Goal: Task Accomplishment & Management: Manage account settings

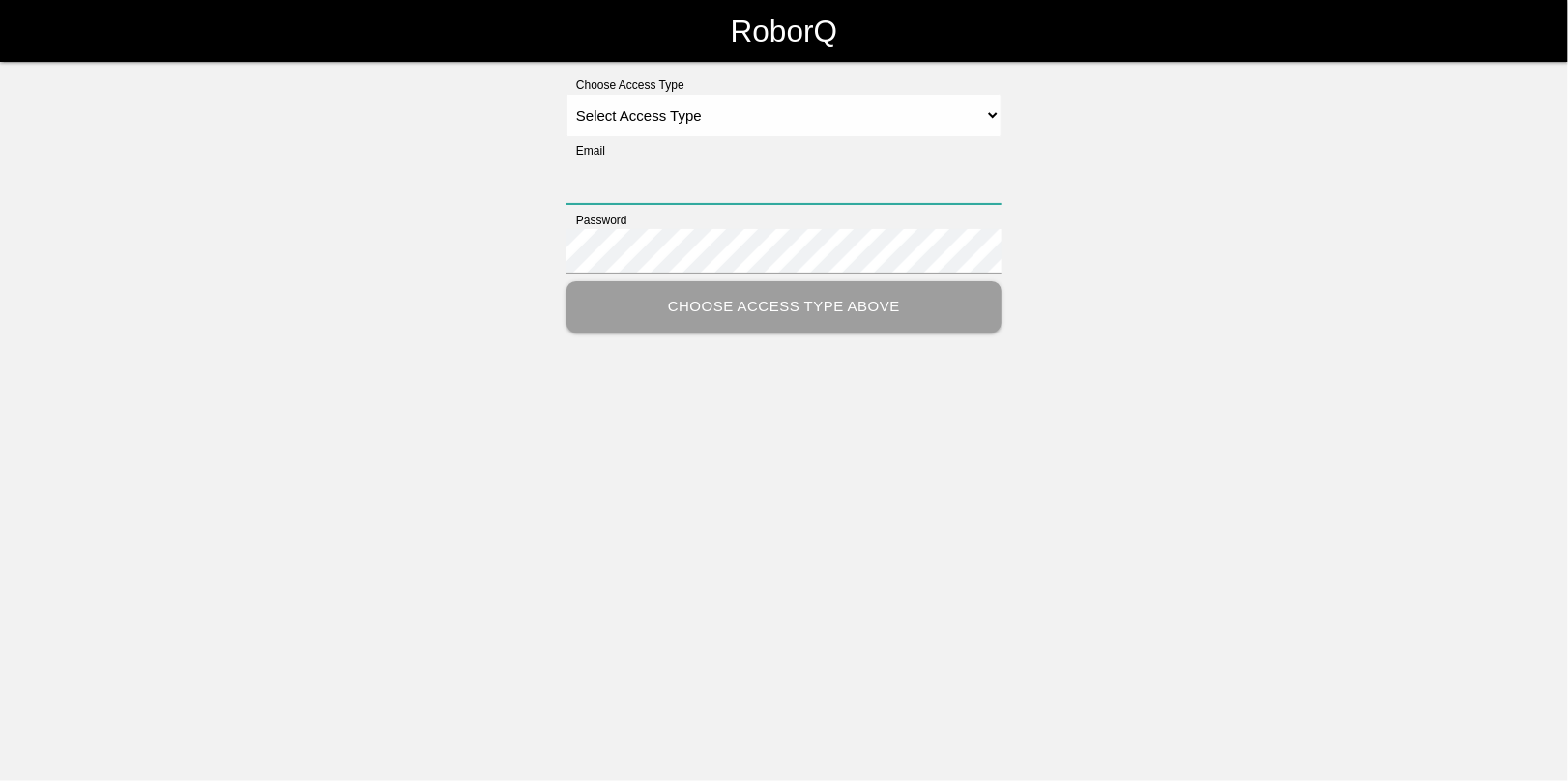
type input "[EMAIL_ADDRESS][DOMAIN_NAME]"
click at [657, 111] on select "Select Access Type Admin Customer Supervisor Worker" at bounding box center [783, 115] width 435 height 43
select select "Admin"
click at [566, 94] on select "Select Access Type Admin Customer Supervisor Worker" at bounding box center [783, 115] width 435 height 43
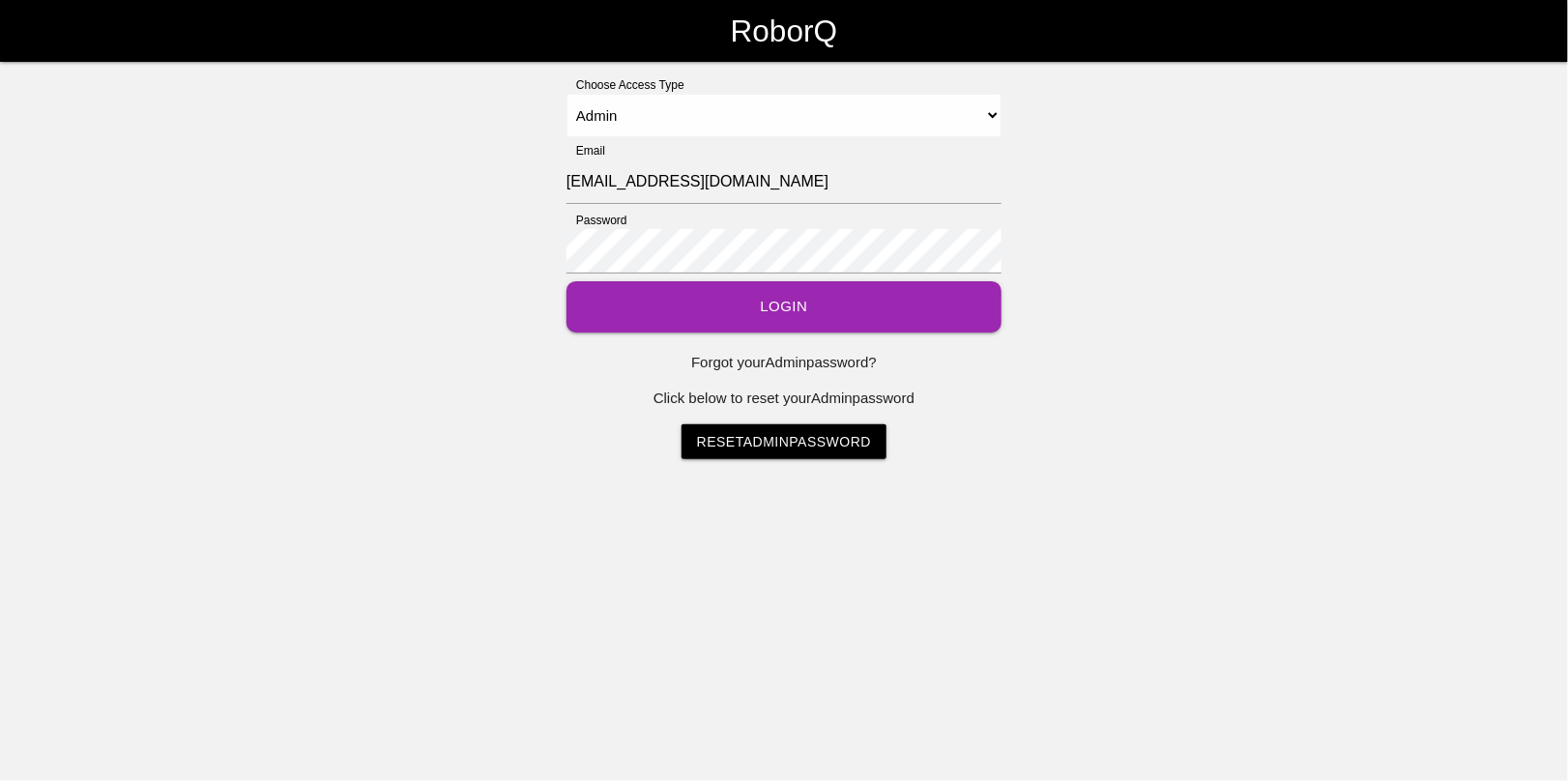
click at [740, 305] on button "Login" at bounding box center [783, 306] width 435 height 51
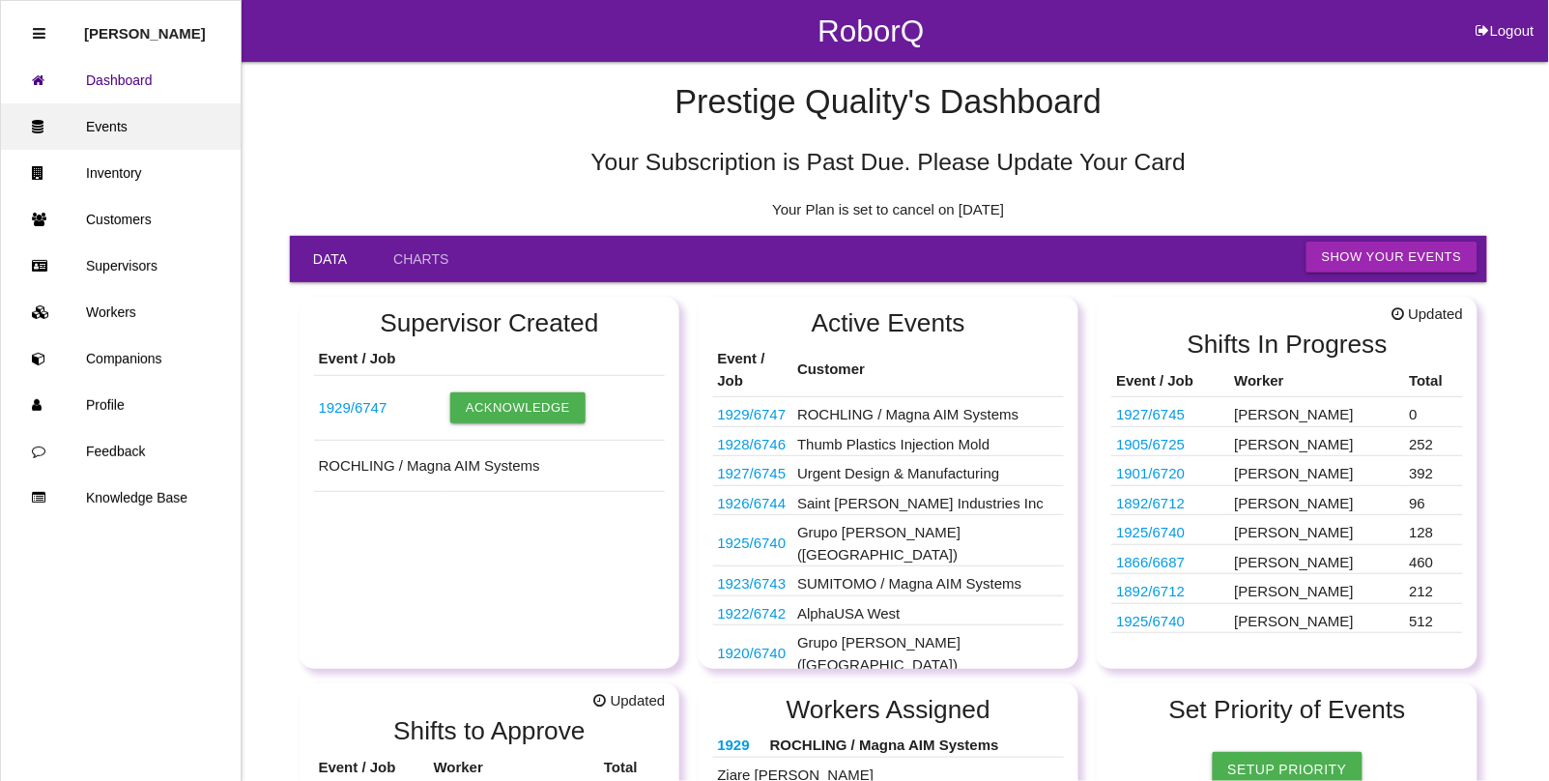
click at [116, 127] on link "Events" at bounding box center [121, 126] width 240 height 46
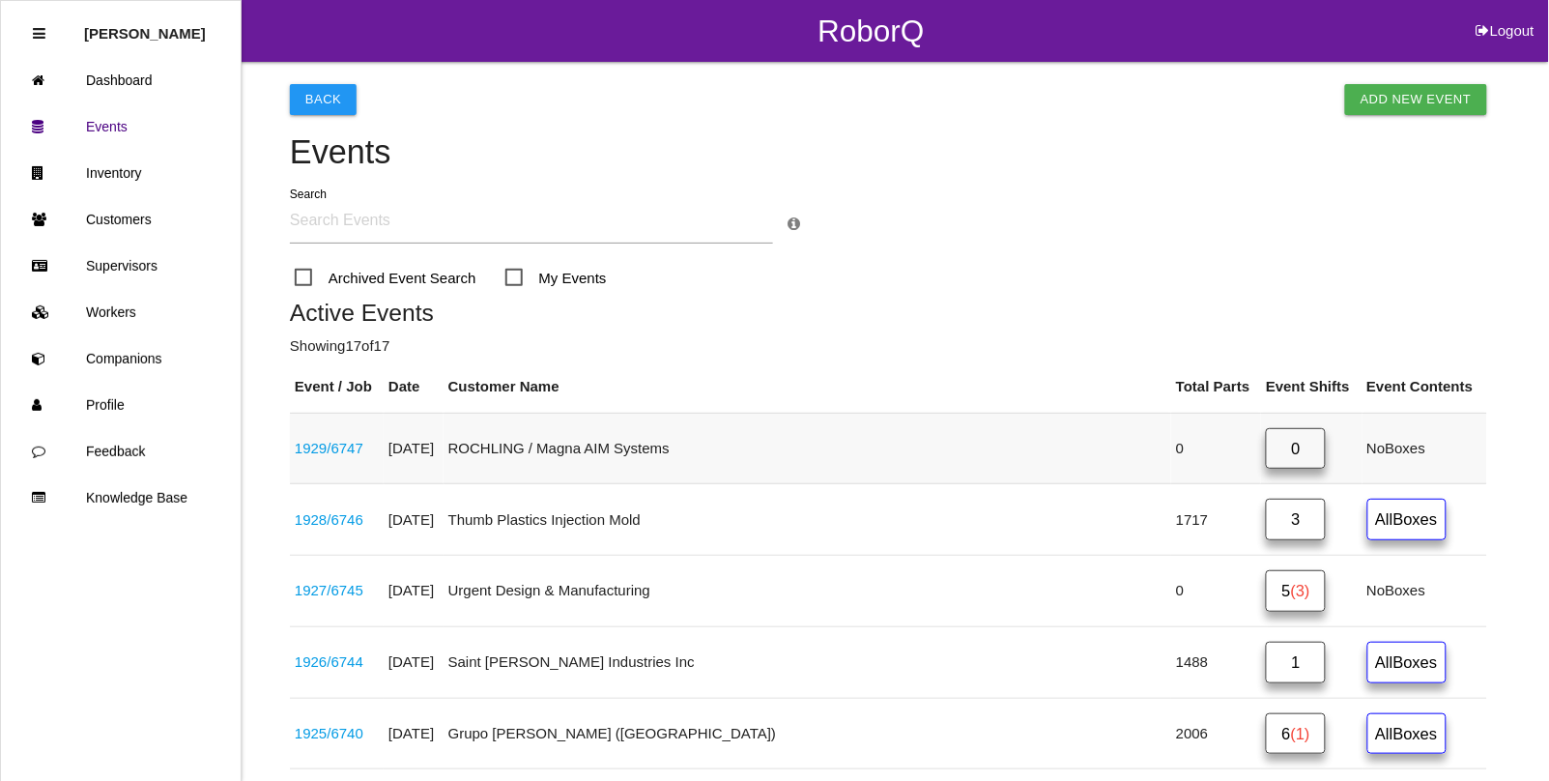
click at [327, 450] on link "1929 / 6747" at bounding box center [329, 448] width 69 height 16
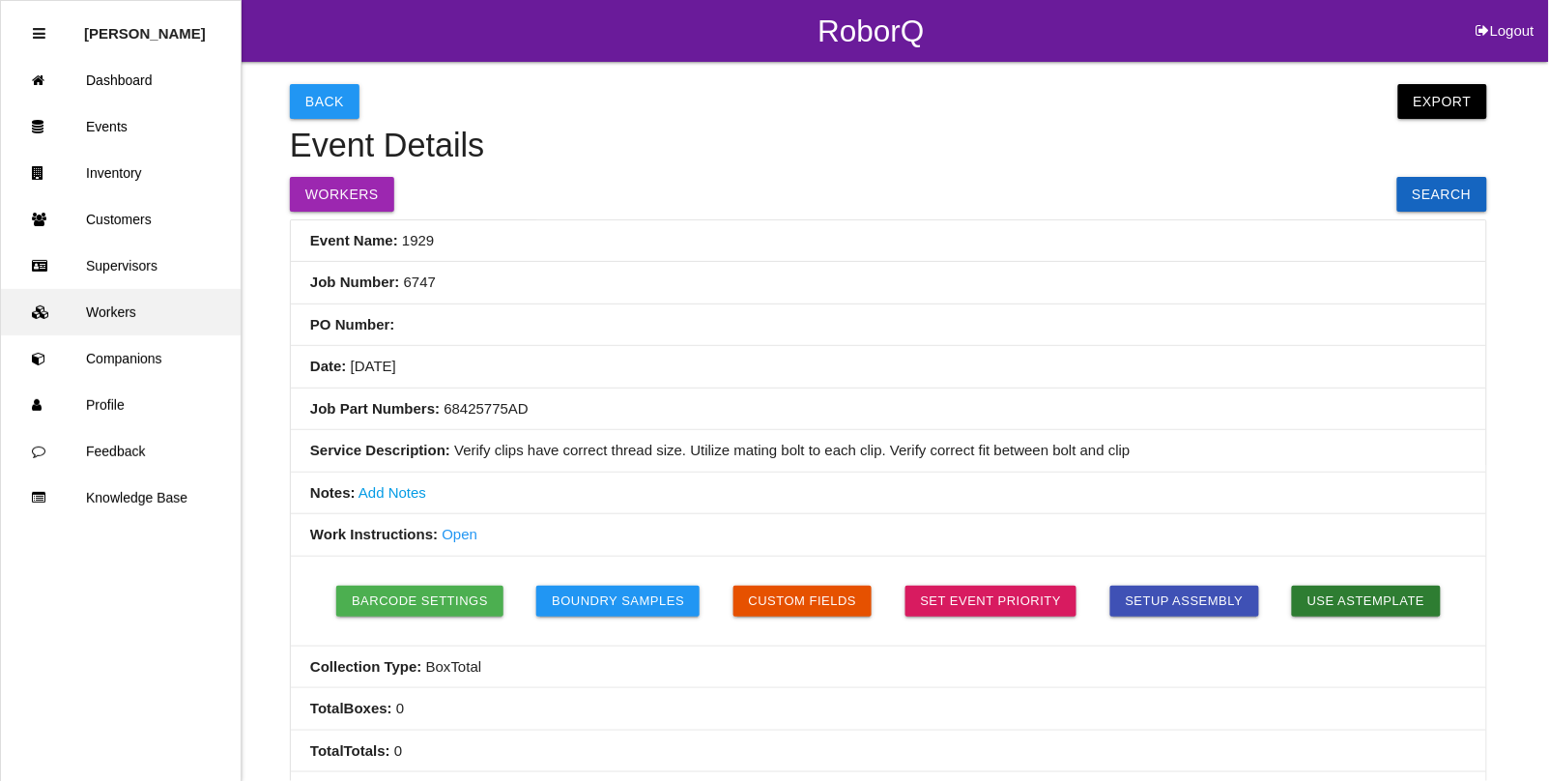
click at [121, 314] on link "Workers" at bounding box center [121, 312] width 240 height 46
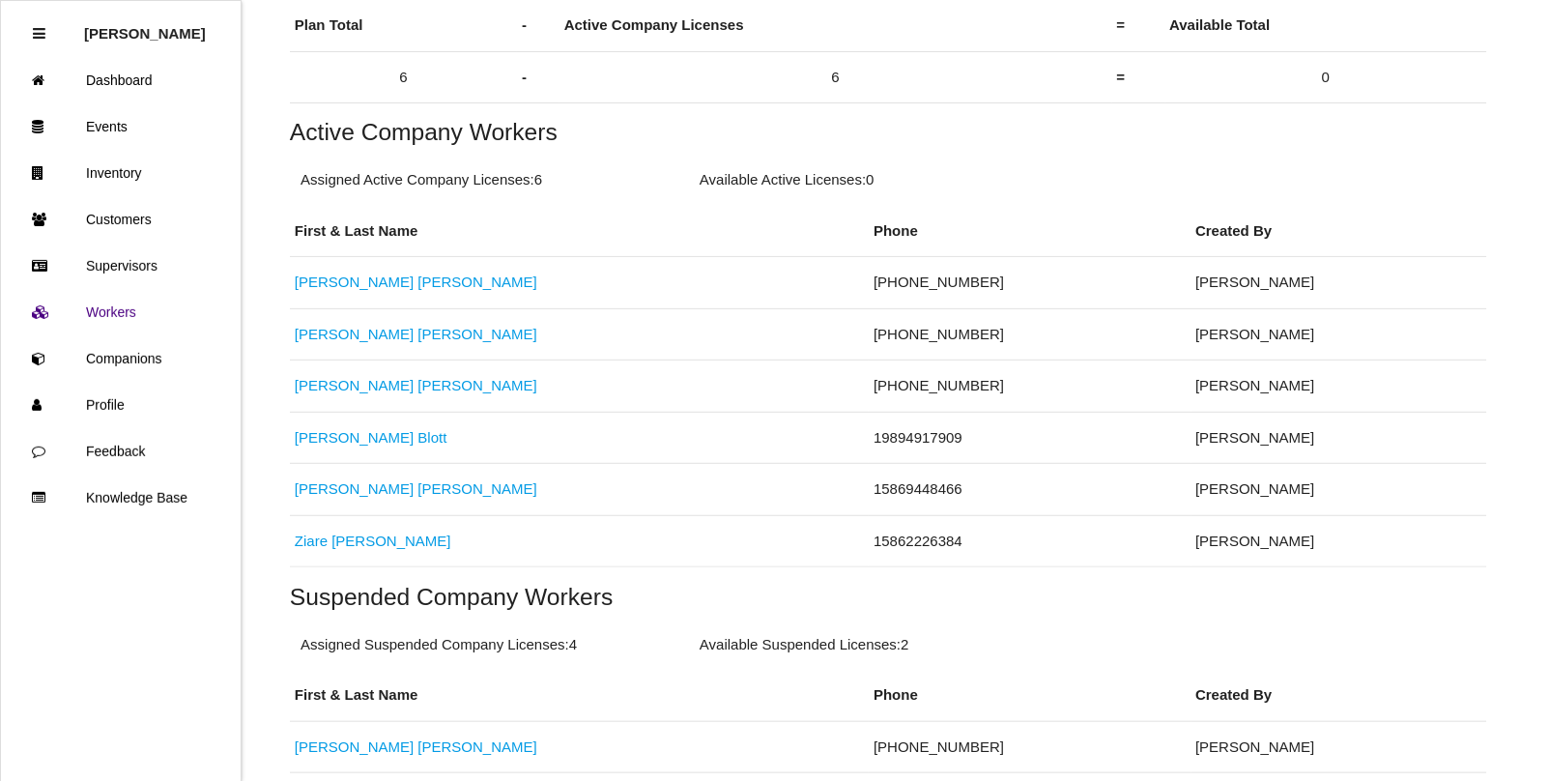
scroll to position [563, 0]
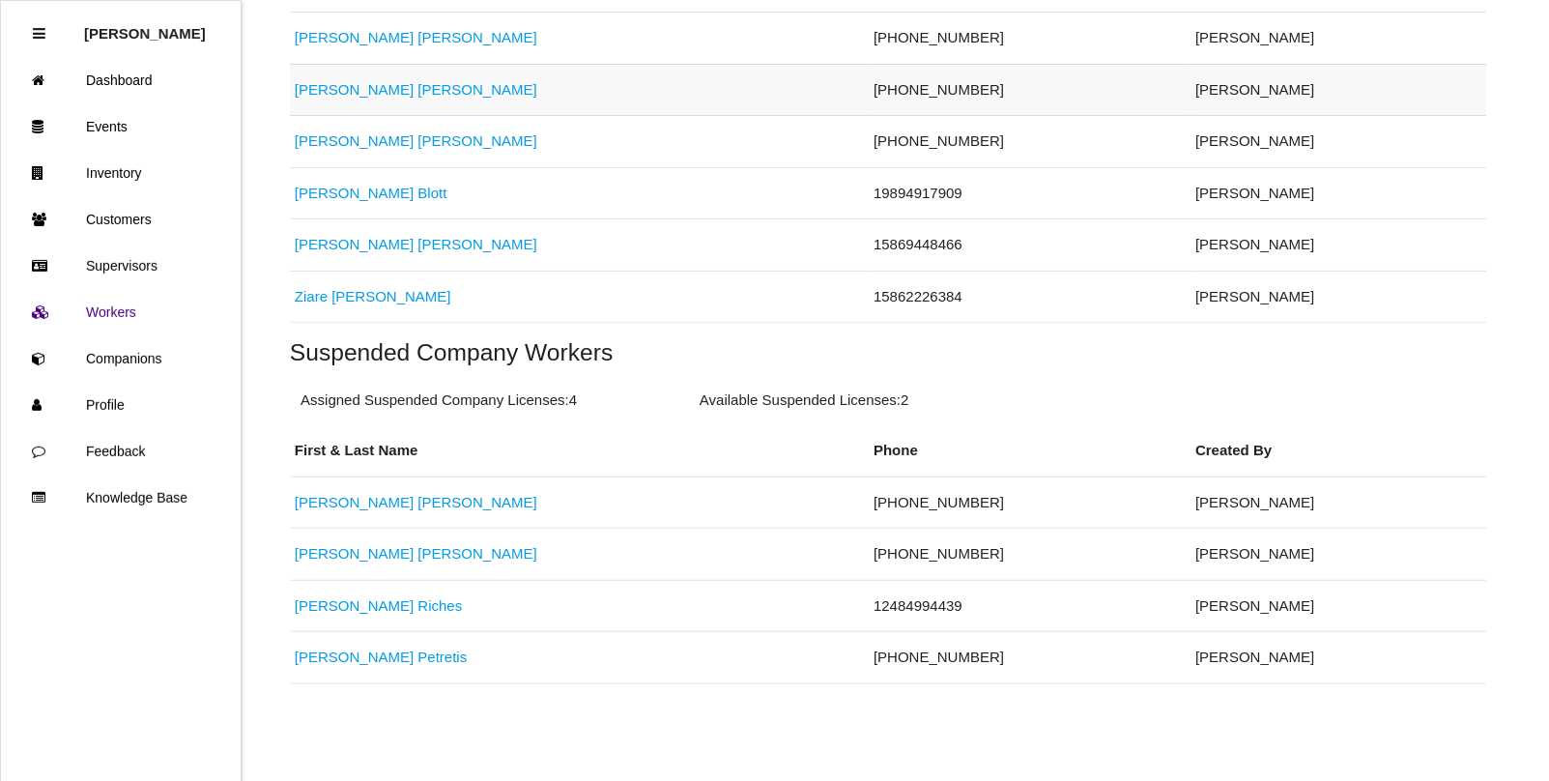
click at [334, 94] on link "[PERSON_NAME]" at bounding box center [416, 89] width 243 height 16
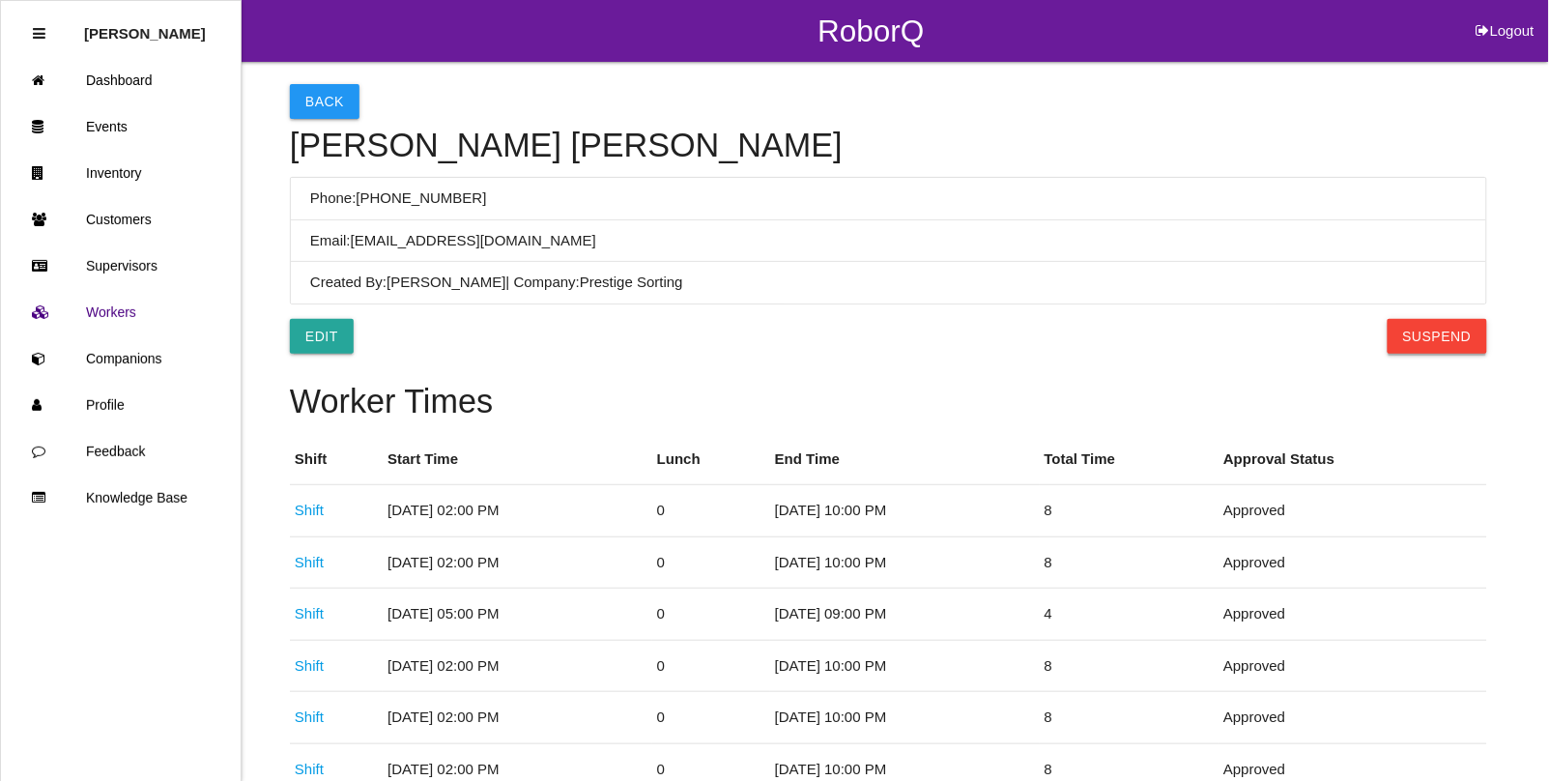
click at [1417, 331] on button "Suspend" at bounding box center [1438, 336] width 100 height 35
click at [329, 99] on button "Back" at bounding box center [325, 101] width 70 height 35
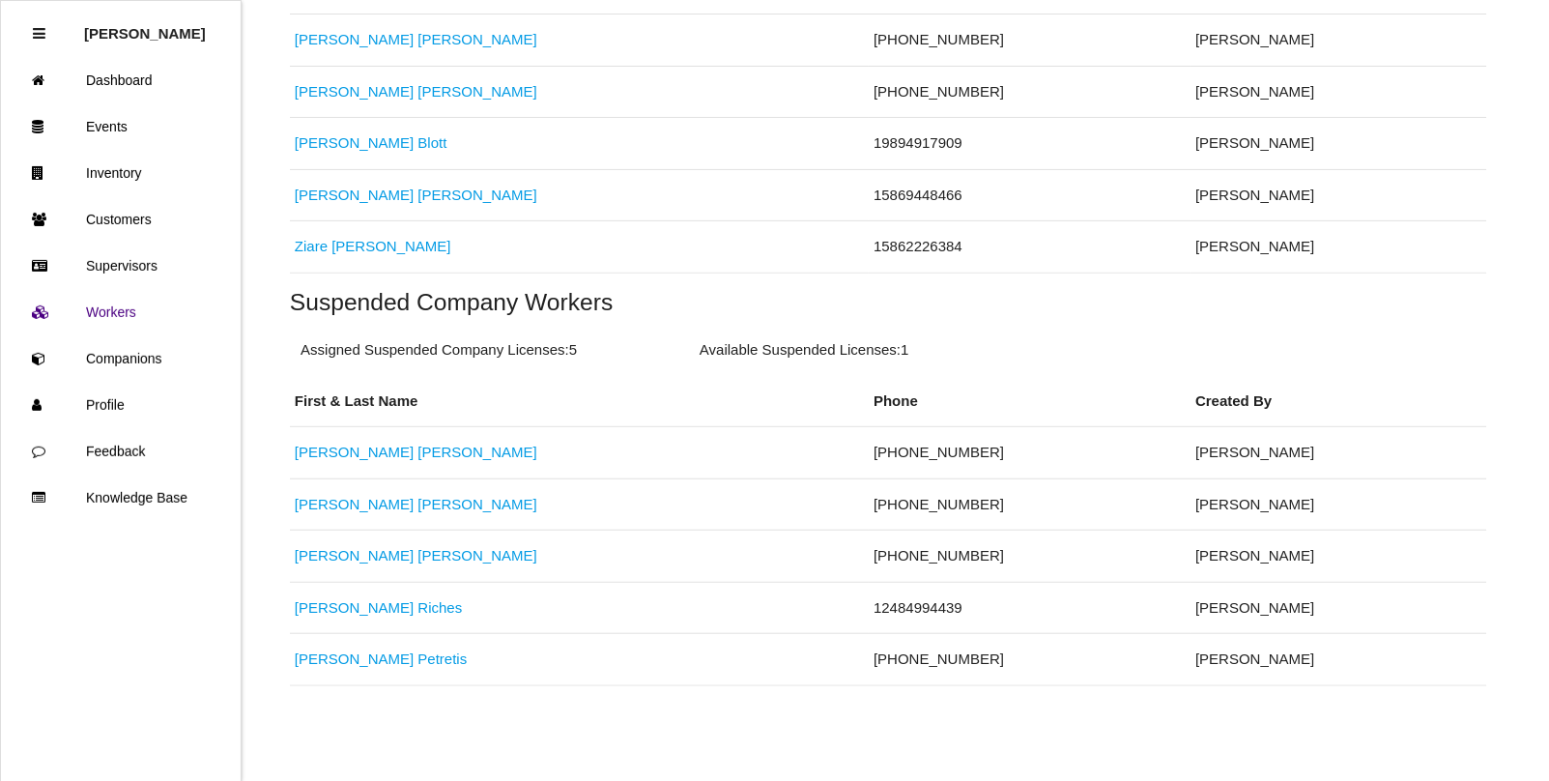
scroll to position [563, 0]
click at [356, 557] on link "[PERSON_NAME]" at bounding box center [416, 553] width 243 height 16
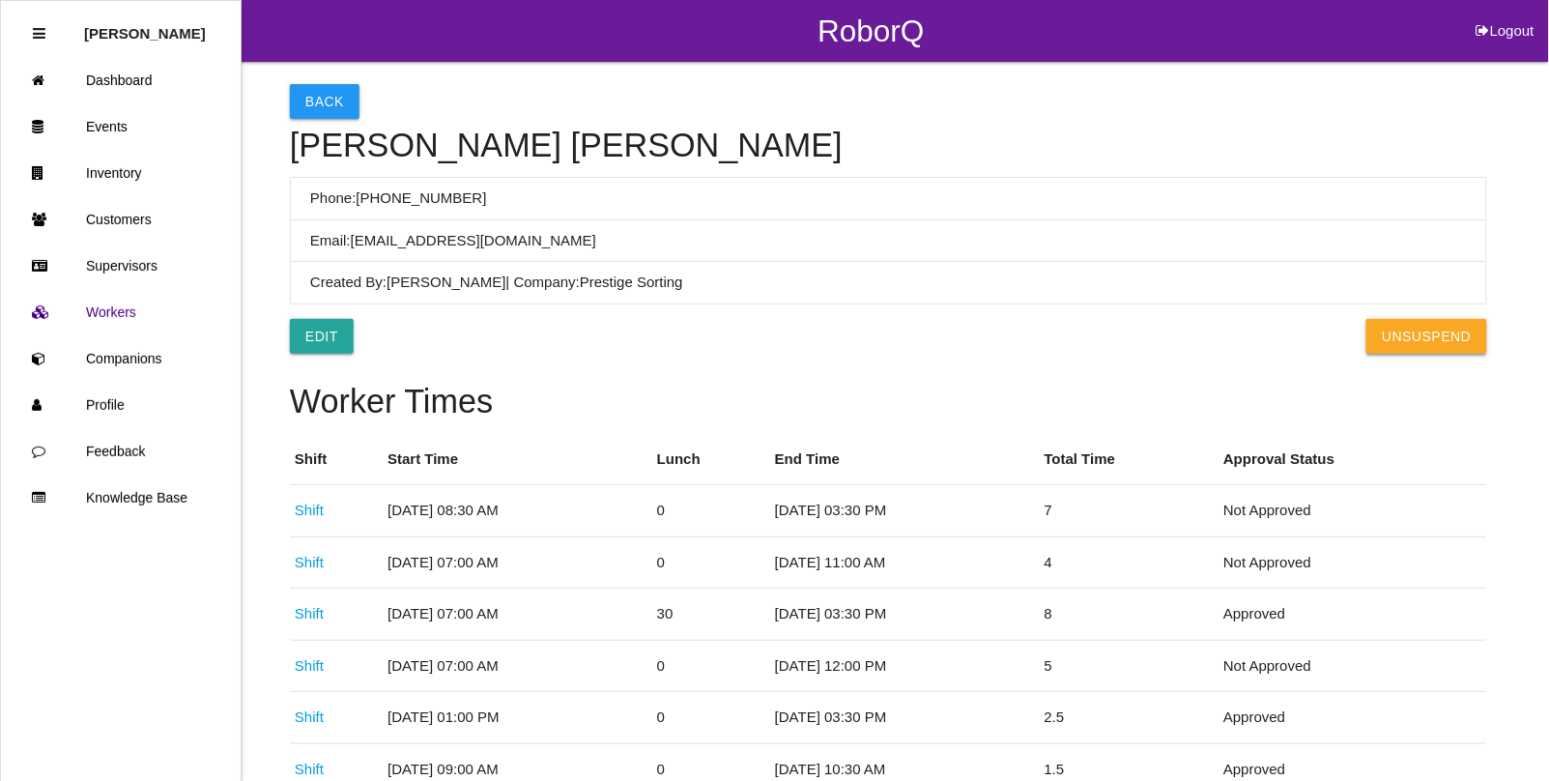
click at [1409, 333] on button "UnSuspend" at bounding box center [1427, 336] width 120 height 35
click at [122, 124] on link "Events" at bounding box center [121, 126] width 240 height 46
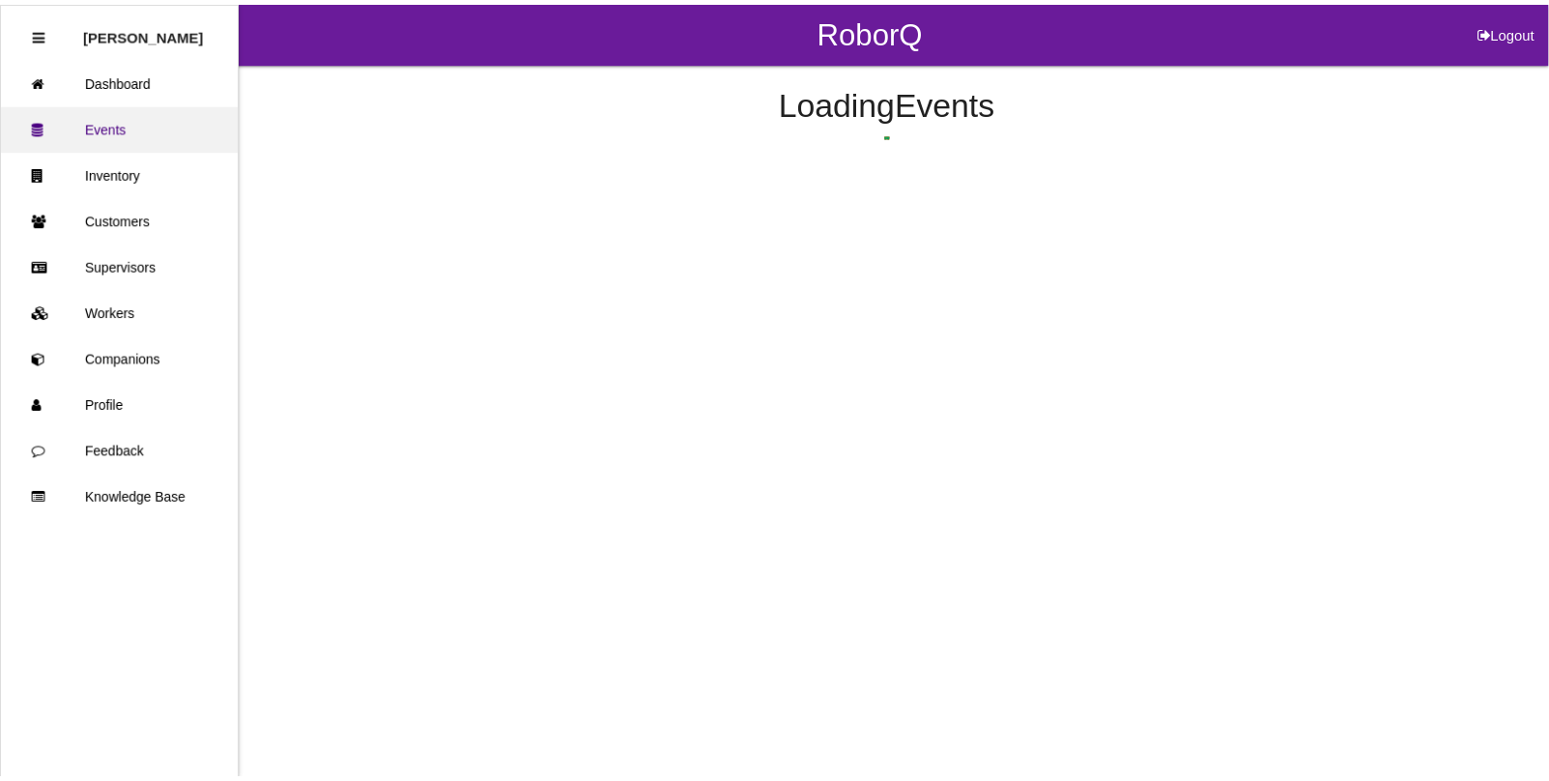
scroll to position [48, 0]
